Goal: Information Seeking & Learning: Find specific fact

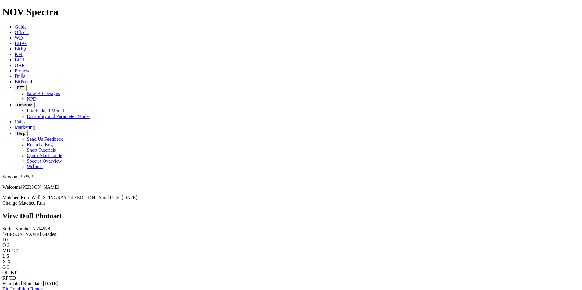
click at [15, 74] on icon at bounding box center [15, 76] width 0 height 5
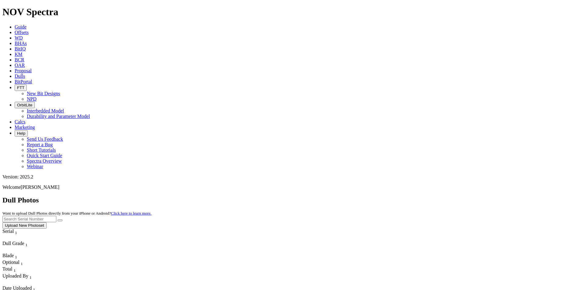
click at [56, 216] on input "text" at bounding box center [29, 219] width 54 height 6
type input "a"
click at [62, 220] on button "submit" at bounding box center [60, 221] width 5 height 2
drag, startPoint x: 463, startPoint y: 28, endPoint x: 438, endPoint y: 27, distance: 24.0
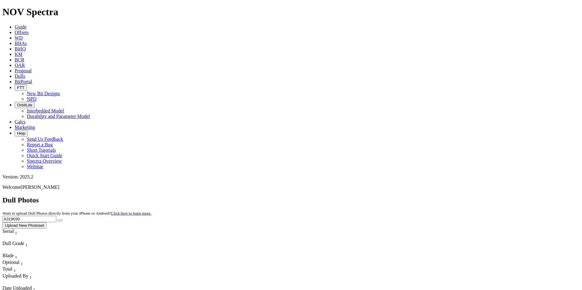
click at [56, 216] on input "A319030" at bounding box center [29, 219] width 54 height 6
type input "A319137"
click at [62, 220] on button "submit" at bounding box center [60, 221] width 5 height 2
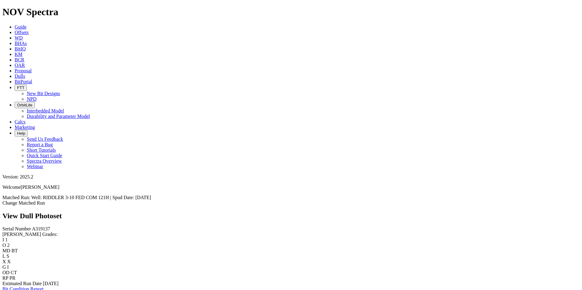
click at [25, 74] on span "Dulls" at bounding box center [20, 76] width 11 height 5
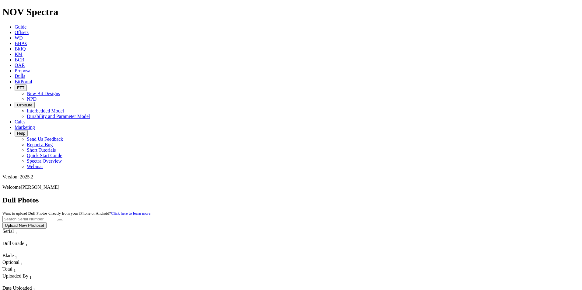
click at [56, 216] on input "text" at bounding box center [29, 219] width 54 height 6
type input "A316268"
click at [62, 220] on button "submit" at bounding box center [60, 221] width 5 height 2
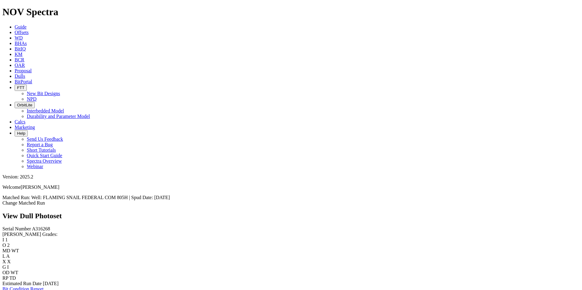
click at [25, 74] on span "Dulls" at bounding box center [20, 76] width 11 height 5
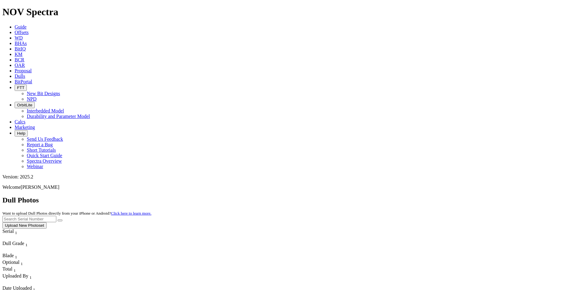
drag, startPoint x: 450, startPoint y: 26, endPoint x: 450, endPoint y: 33, distance: 6.7
click at [450, 196] on div "Dull Photos Want to upload Dull Photos directly from your iPhone or Android? Cl…" at bounding box center [290, 212] width 577 height 33
type input "a313630"
click at [62, 220] on button "submit" at bounding box center [60, 221] width 5 height 2
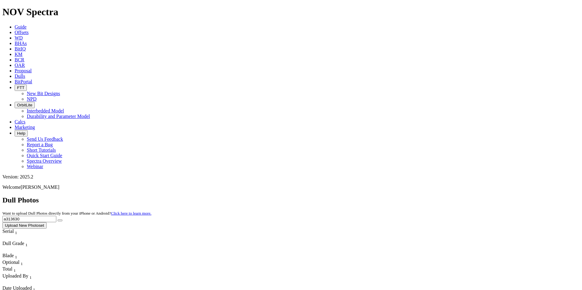
drag, startPoint x: 466, startPoint y: 30, endPoint x: 437, endPoint y: 28, distance: 28.9
click at [56, 216] on input "a313630" at bounding box center [29, 219] width 54 height 6
click at [56, 216] on input "text" at bounding box center [29, 219] width 54 height 6
click at [56, 216] on input "a317110" at bounding box center [29, 219] width 54 height 6
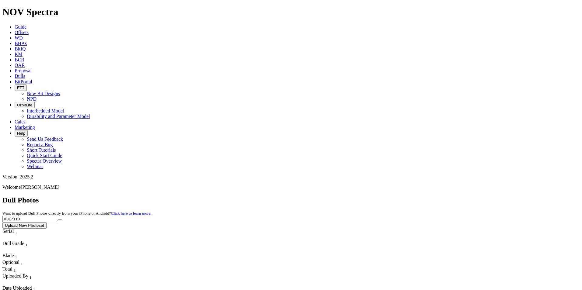
type input "A317110"
click at [62, 220] on button "submit" at bounding box center [60, 221] width 5 height 2
drag, startPoint x: 460, startPoint y: 25, endPoint x: 417, endPoint y: 24, distance: 42.6
click at [417, 196] on div "Dull Photos Want to upload Dull Photos directly from your iPhone or Android? Cl…" at bounding box center [290, 212] width 577 height 33
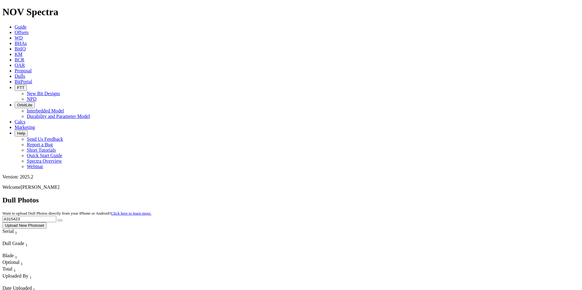
type input "A315423"
click at [62, 220] on button "submit" at bounding box center [60, 221] width 5 height 2
drag, startPoint x: 461, startPoint y: 27, endPoint x: 434, endPoint y: 26, distance: 27.4
click at [56, 216] on input "A315423" at bounding box center [29, 219] width 54 height 6
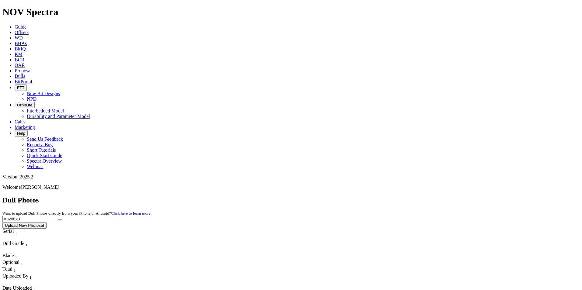
type input "A320678"
click at [62, 220] on button "submit" at bounding box center [60, 221] width 5 height 2
click at [56, 216] on input "text" at bounding box center [29, 219] width 54 height 6
click at [60, 221] on icon "submit" at bounding box center [60, 221] width 0 height 0
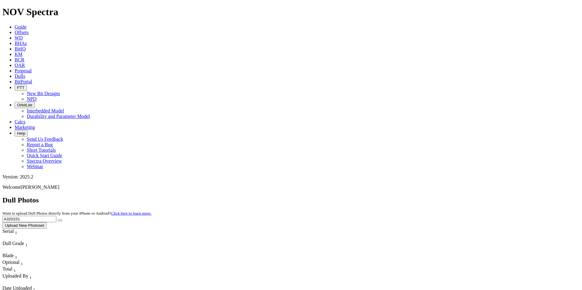
drag, startPoint x: 480, startPoint y: 27, endPoint x: 438, endPoint y: 28, distance: 42.6
click at [56, 216] on input "A320151" at bounding box center [29, 219] width 54 height 6
type input "A319689"
click at [62, 220] on button "submit" at bounding box center [60, 221] width 5 height 2
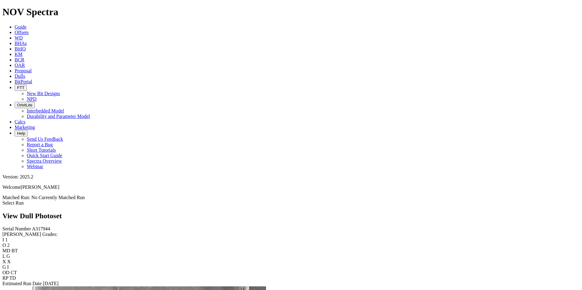
click at [15, 74] on icon at bounding box center [15, 76] width 0 height 5
